Goal: Task Accomplishment & Management: Use online tool/utility

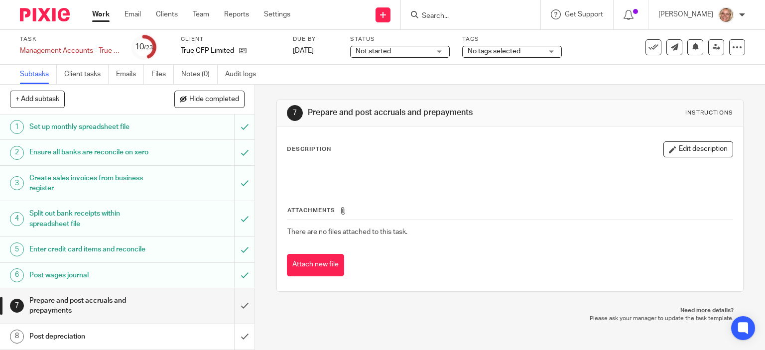
scroll to position [149, 0]
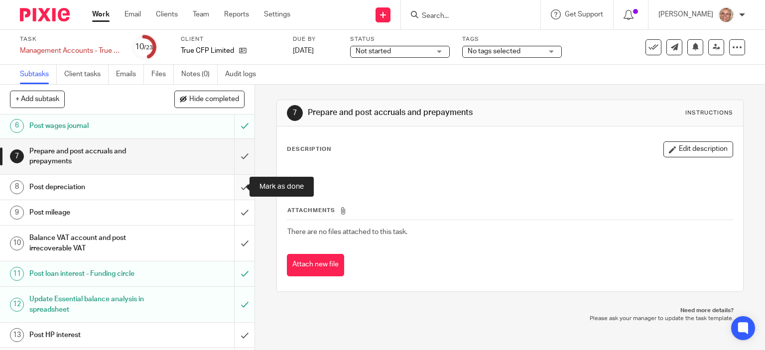
click at [236, 185] on input "submit" at bounding box center [127, 187] width 254 height 25
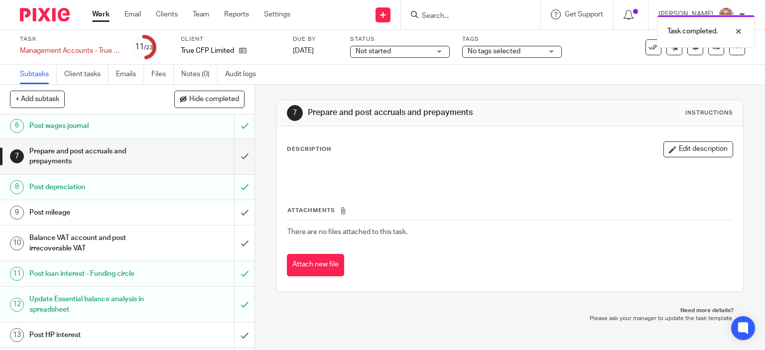
scroll to position [299, 0]
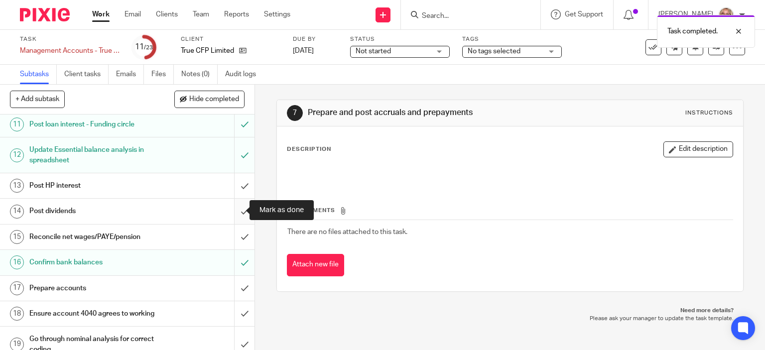
click at [236, 208] on input "submit" at bounding box center [127, 211] width 254 height 25
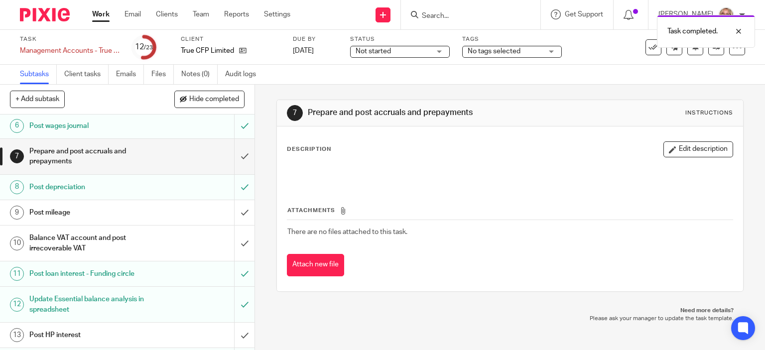
scroll to position [299, 0]
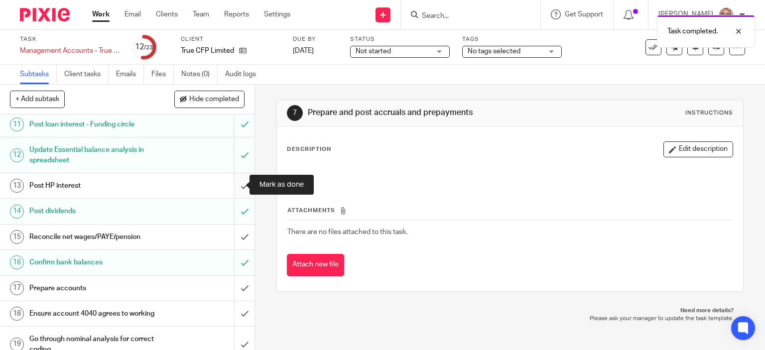
click at [232, 184] on input "submit" at bounding box center [127, 185] width 254 height 25
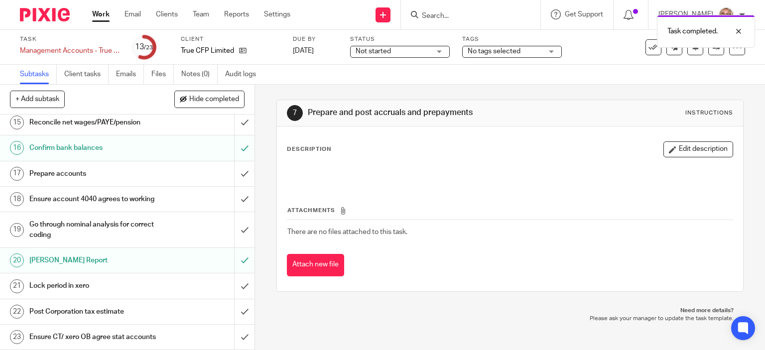
scroll to position [282, 0]
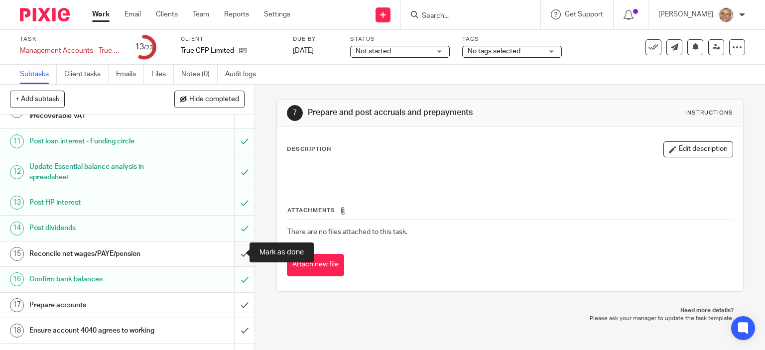
click at [233, 252] on input "submit" at bounding box center [127, 253] width 254 height 25
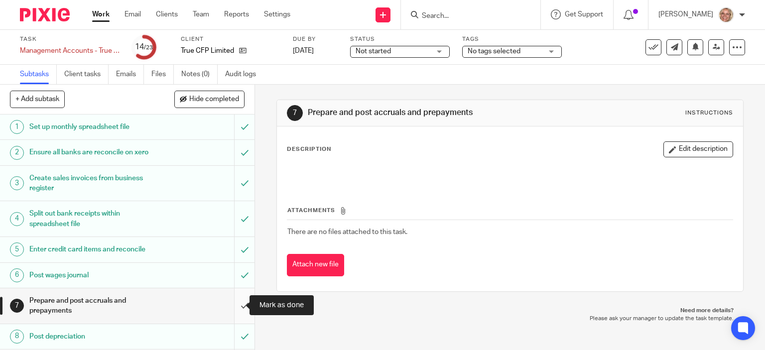
click at [235, 303] on input "submit" at bounding box center [127, 305] width 254 height 35
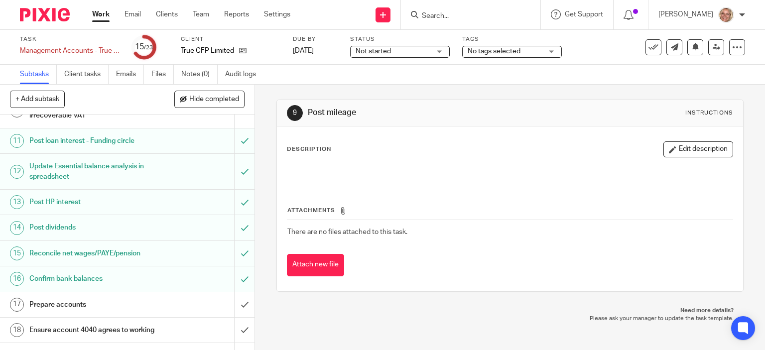
scroll to position [431, 0]
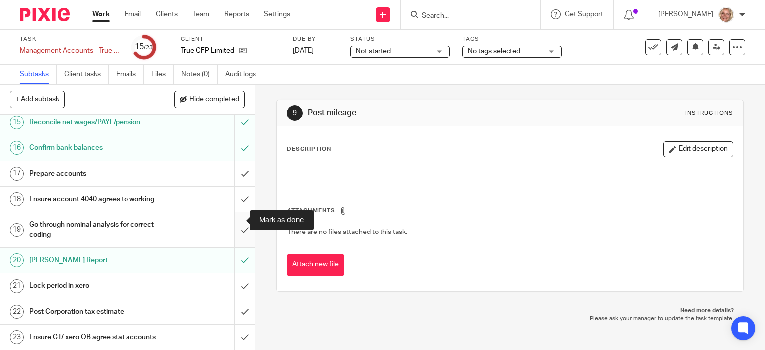
click at [232, 218] on input "submit" at bounding box center [127, 229] width 254 height 35
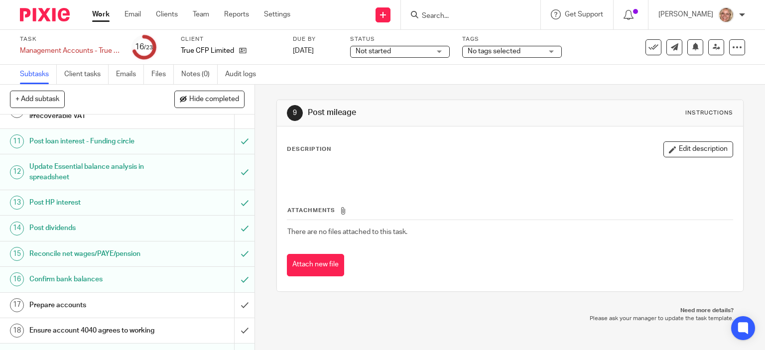
scroll to position [431, 0]
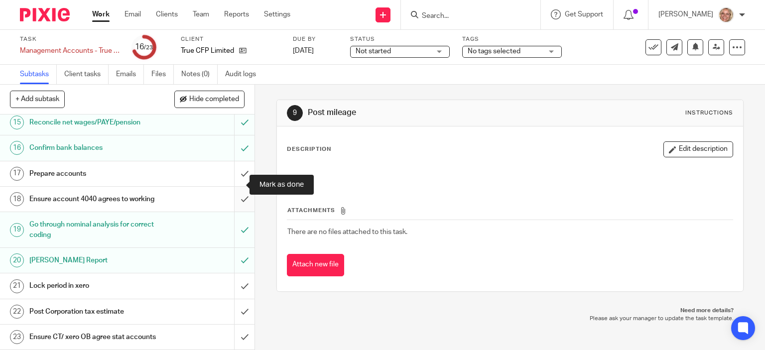
click at [235, 187] on input "submit" at bounding box center [127, 199] width 254 height 25
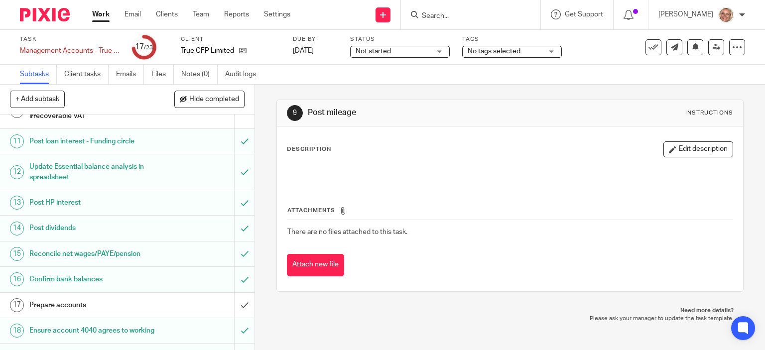
scroll to position [132, 0]
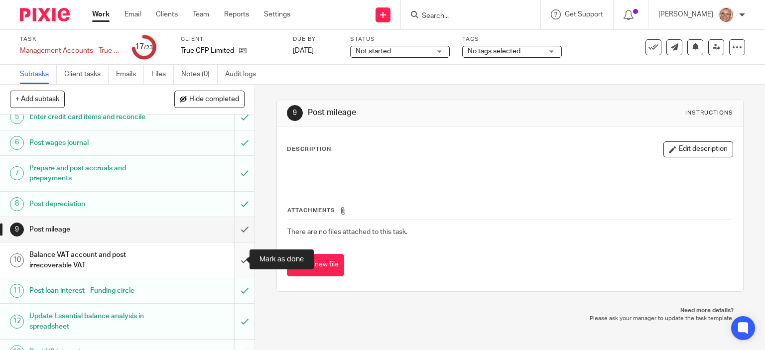
click at [233, 258] on input "submit" at bounding box center [127, 259] width 254 height 35
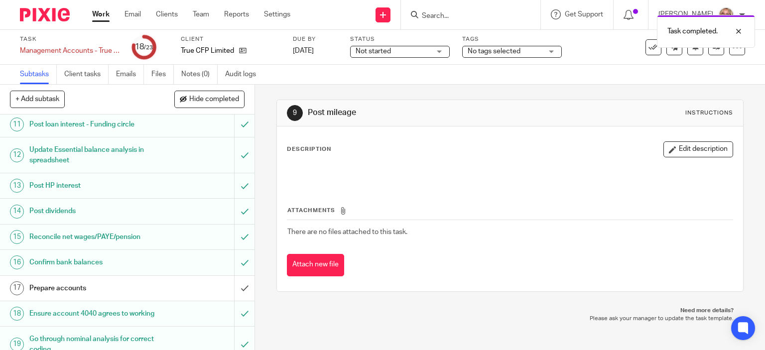
scroll to position [431, 0]
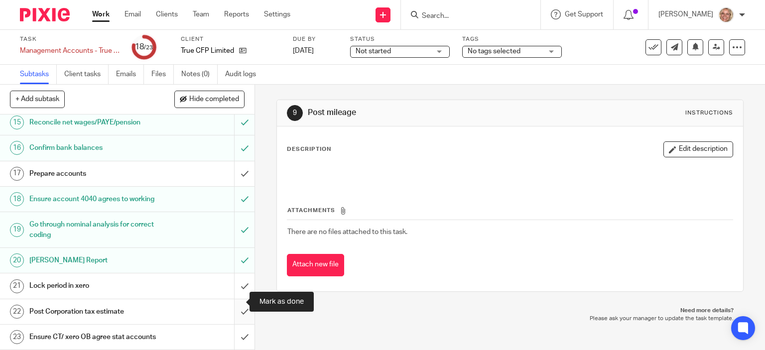
click at [234, 300] on input "submit" at bounding box center [127, 311] width 254 height 25
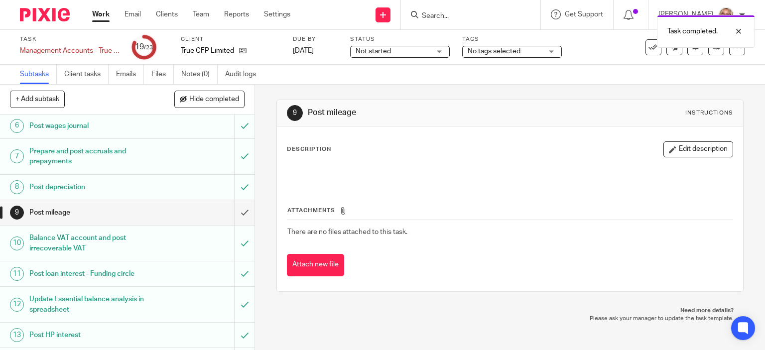
scroll to position [299, 0]
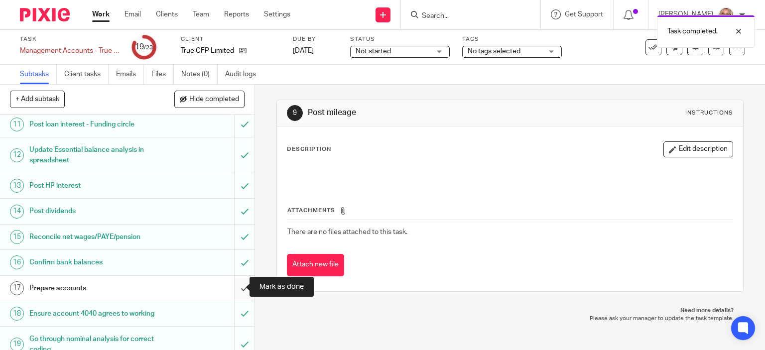
click at [235, 286] on input "submit" at bounding box center [127, 288] width 254 height 25
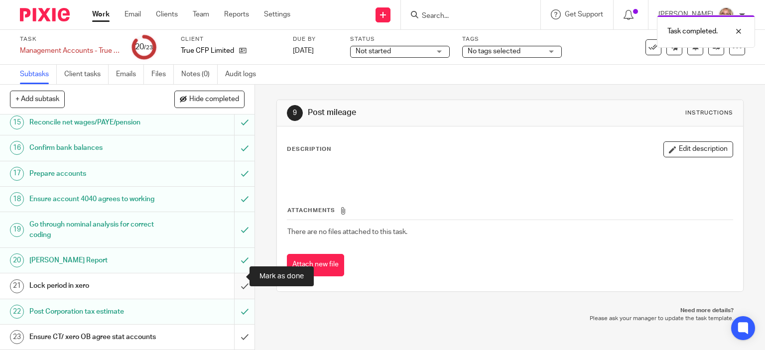
click at [233, 276] on input "submit" at bounding box center [127, 285] width 254 height 25
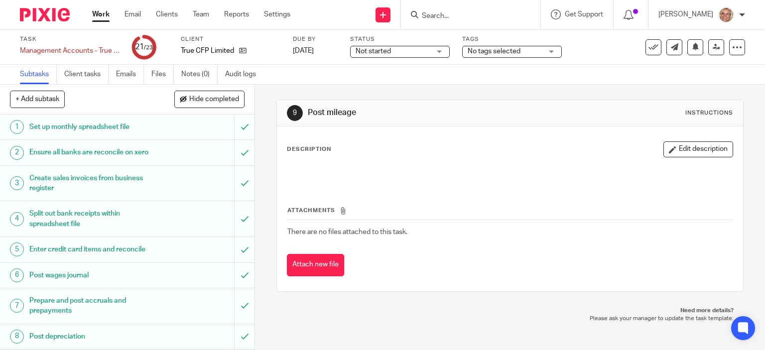
scroll to position [431, 0]
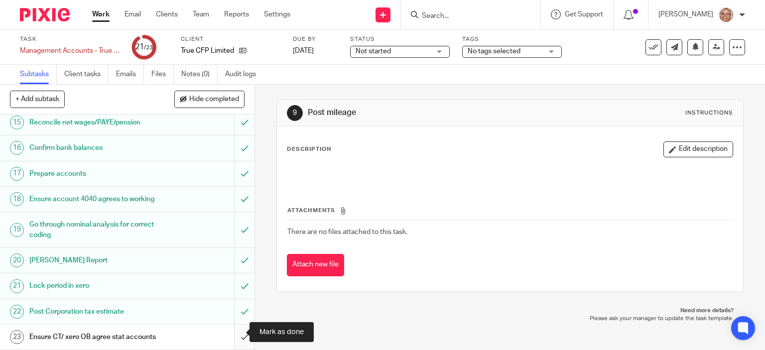
click at [230, 329] on input "submit" at bounding box center [127, 337] width 254 height 25
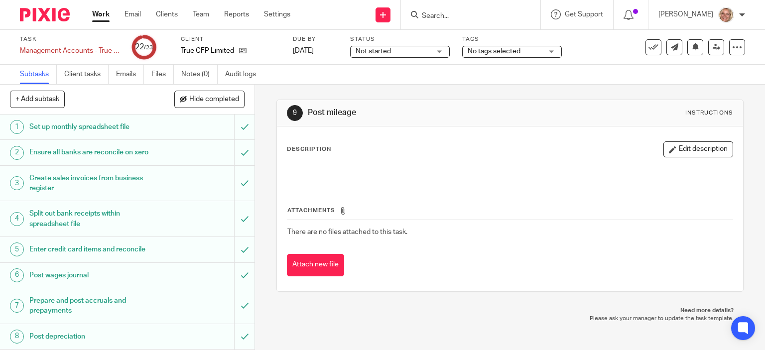
scroll to position [431, 0]
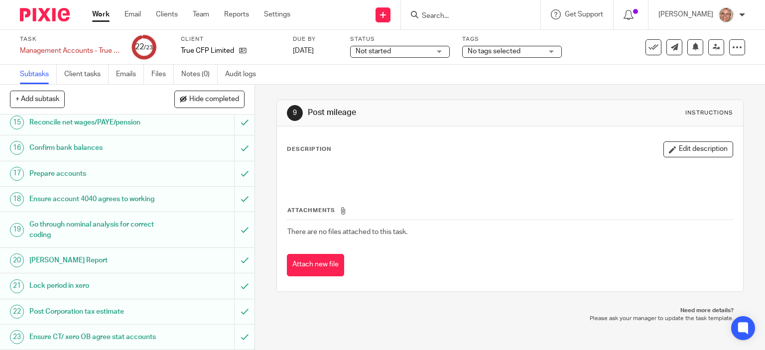
click at [101, 15] on link "Work" at bounding box center [100, 14] width 17 height 10
